Goal: Task Accomplishment & Management: Complete application form

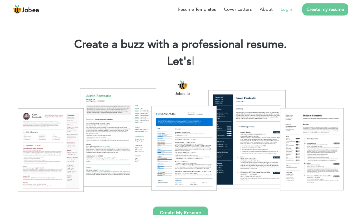
click at [286, 8] on link "Login" at bounding box center [286, 9] width 12 height 7
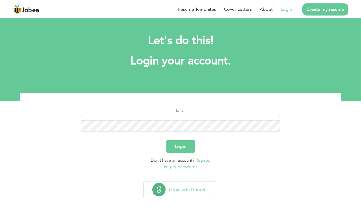
click at [173, 109] on input "text" at bounding box center [181, 110] width 200 height 11
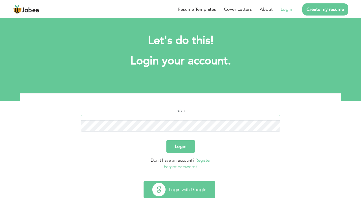
type input "rslan"
click at [178, 187] on button "Login with Google" at bounding box center [179, 189] width 71 height 16
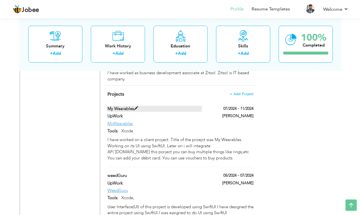
scroll to position [405, 0]
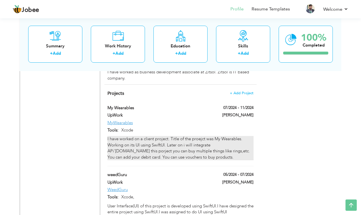
click at [238, 136] on div "I have worked on a client project. Title of the proejct was My Wearables. Worki…" at bounding box center [180, 148] width 146 height 24
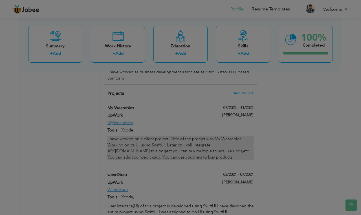
type input "My Wearables"
type input "UpWork"
type input "07/2024"
type input "11/2024"
type input "MyWearables"
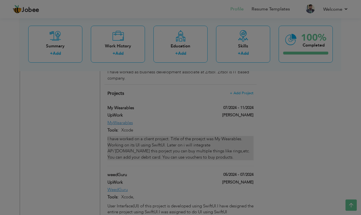
type input "Xcode"
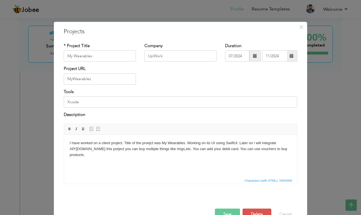
click at [200, 143] on body "I have worked on a client project. Title of the proejct was My Wearables. Worki…" at bounding box center [180, 148] width 221 height 17
drag, startPoint x: 237, startPoint y: 143, endPoint x: 285, endPoint y: 143, distance: 48.2
click at [285, 143] on body "I have worked on a client project. Title of the proejct was My Wearables. Worke…" at bounding box center [180, 148] width 221 height 17
click at [254, 141] on body "I have worked on a client project. Title of the proejct was My Wearables. Worke…" at bounding box center [180, 146] width 221 height 12
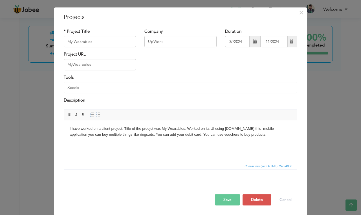
scroll to position [14, 0]
click at [231, 197] on button "Save" at bounding box center [227, 199] width 25 height 11
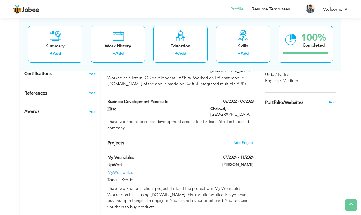
scroll to position [356, 0]
click at [238, 141] on span "+ Add Project" at bounding box center [241, 143] width 24 height 4
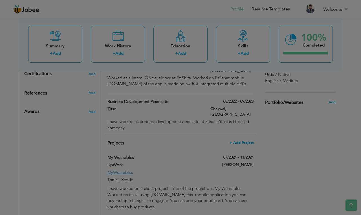
scroll to position [0, 0]
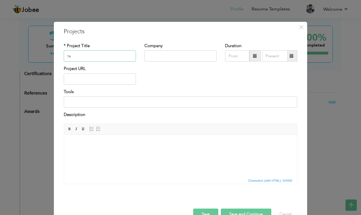
type input "t"
type input "Talkshalk"
click at [163, 55] on input "text" at bounding box center [180, 55] width 72 height 11
type input "h"
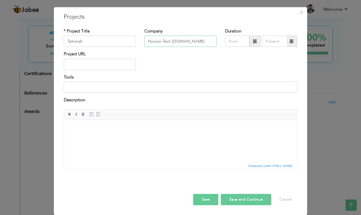
scroll to position [14, 0]
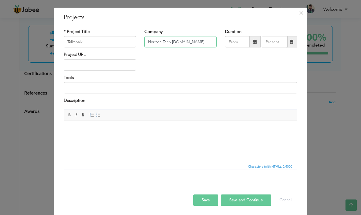
type input "Horizon Tech [DOMAIN_NAME]"
click at [97, 132] on html at bounding box center [180, 128] width 233 height 17
click at [89, 84] on input at bounding box center [180, 87] width 233 height 11
click at [99, 88] on input "Xcode,SqlLite" at bounding box center [180, 87] width 233 height 11
type input "Xcode,SqlLite"
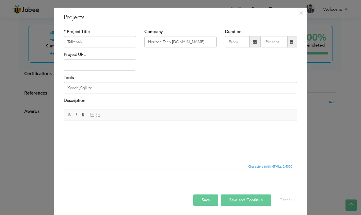
click at [85, 122] on html at bounding box center [180, 128] width 233 height 17
click at [229, 201] on button "Save and Continue" at bounding box center [246, 199] width 50 height 11
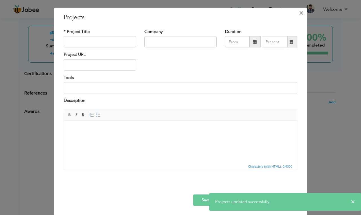
click at [300, 15] on span "×" at bounding box center [301, 13] width 5 height 10
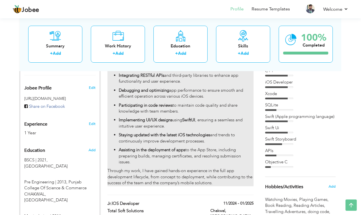
scroll to position [173, 0]
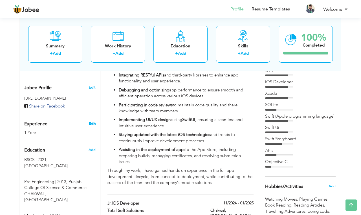
click at [94, 121] on link "Edit" at bounding box center [92, 123] width 7 height 5
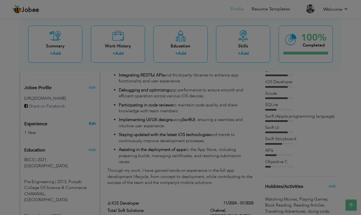
type input "Arslan"
type input "Tariq"
type input "03329896862"
select select "number:166"
type input "Chakwal"
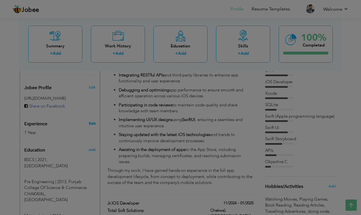
select select "number:3"
type input "horizon tech services pvt. ltd."
type input "Jr.iOS Developer / Mobile App Developer"
type input "https://www.linkedin.com/in/arslan-tariq-aab239246/"
type input "https://www.facebook.com/ArslanTariqAT"
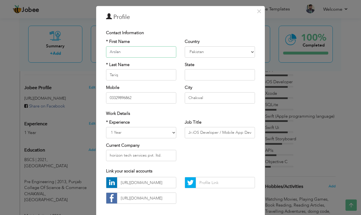
scroll to position [16, 0]
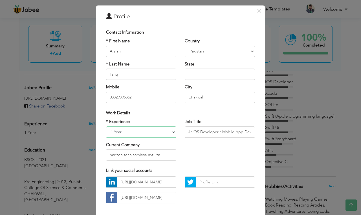
click at [173, 132] on select "Entry Level Less than 1 Year 1 Year 2 Years 3 Years 4 Years 5 Years 6 Years 7 Y…" at bounding box center [141, 131] width 70 height 11
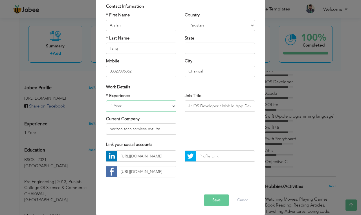
scroll to position [42, 0]
click at [216, 200] on button "Save" at bounding box center [216, 200] width 25 height 11
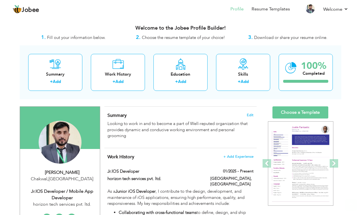
scroll to position [0, 0]
click at [321, 112] on link "Choose a Template" at bounding box center [300, 112] width 56 height 12
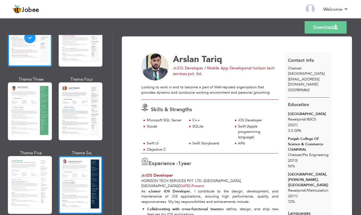
scroll to position [62, 0]
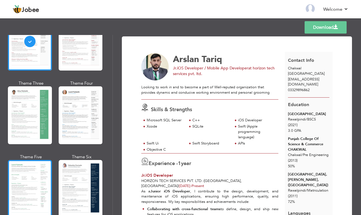
click at [28, 185] on div at bounding box center [30, 189] width 44 height 58
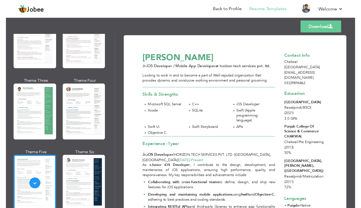
scroll to position [0, 0]
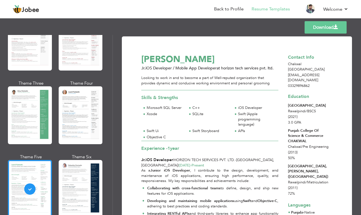
click at [319, 26] on link "Download" at bounding box center [325, 27] width 42 height 12
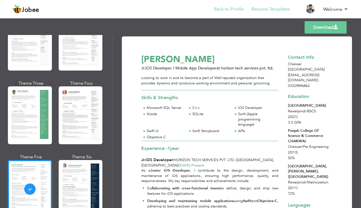
click at [230, 8] on link "Back to Profile" at bounding box center [229, 9] width 30 height 6
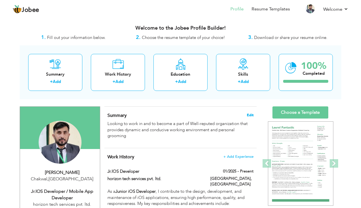
click at [249, 113] on span "Edit" at bounding box center [250, 115] width 7 height 4
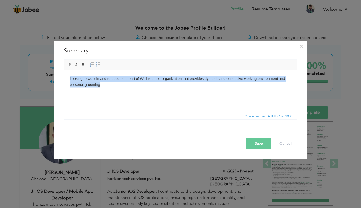
drag, startPoint x: 103, startPoint y: 85, endPoint x: 49, endPoint y: 71, distance: 55.9
click at [64, 71] on html "Looking to work in and to become a part of Well-reputed organization that provi…" at bounding box center [180, 81] width 233 height 23
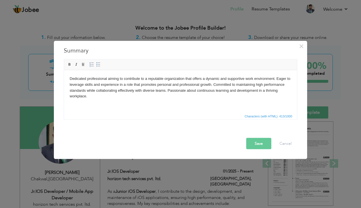
click at [261, 143] on button "Save" at bounding box center [258, 143] width 25 height 11
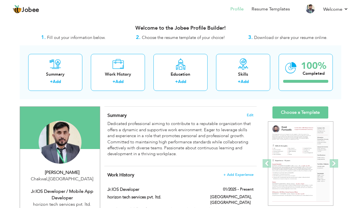
click at [285, 108] on link "Choose a Template" at bounding box center [300, 112] width 56 height 12
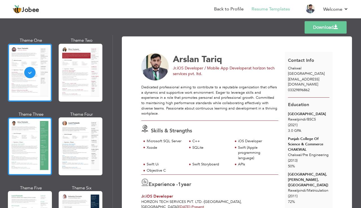
scroll to position [32, 0]
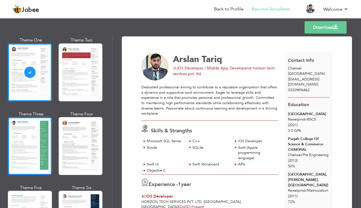
click at [44, 159] on div at bounding box center [30, 146] width 44 height 58
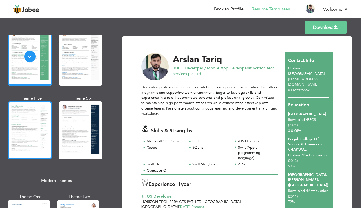
scroll to position [121, 0]
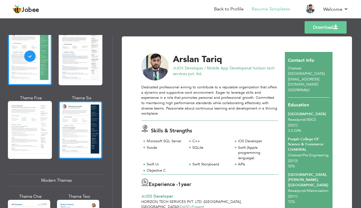
click at [66, 133] on div at bounding box center [81, 130] width 44 height 58
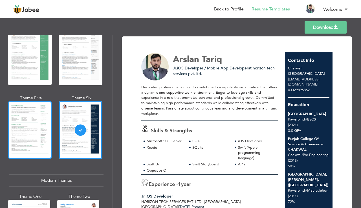
click at [40, 130] on div at bounding box center [30, 130] width 44 height 58
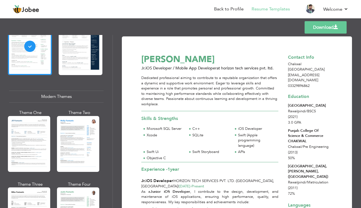
scroll to position [205, 0]
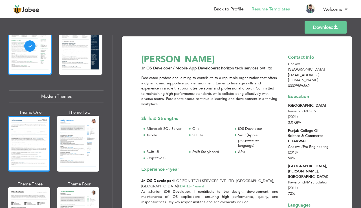
click at [40, 130] on div at bounding box center [29, 144] width 42 height 56
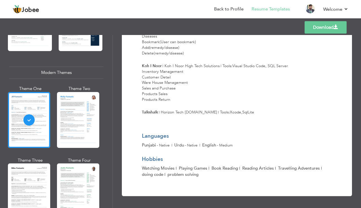
scroll to position [546, 0]
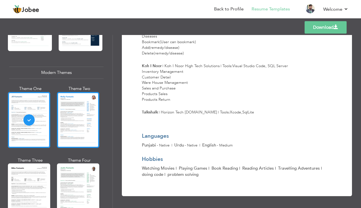
click at [72, 117] on div at bounding box center [78, 120] width 42 height 56
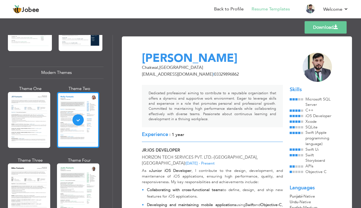
scroll to position [256, 0]
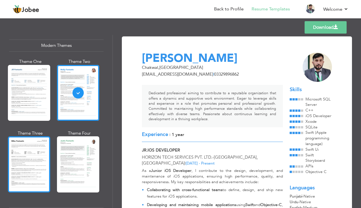
click at [33, 158] on div at bounding box center [29, 164] width 42 height 56
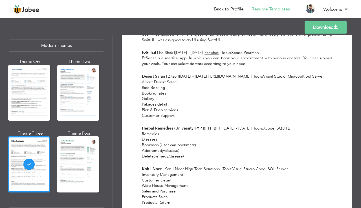
scroll to position [465, 0]
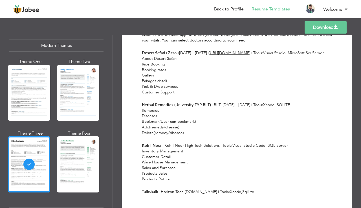
click at [322, 27] on link "Download" at bounding box center [325, 27] width 42 height 12
